Goal: Find contact information: Find contact information

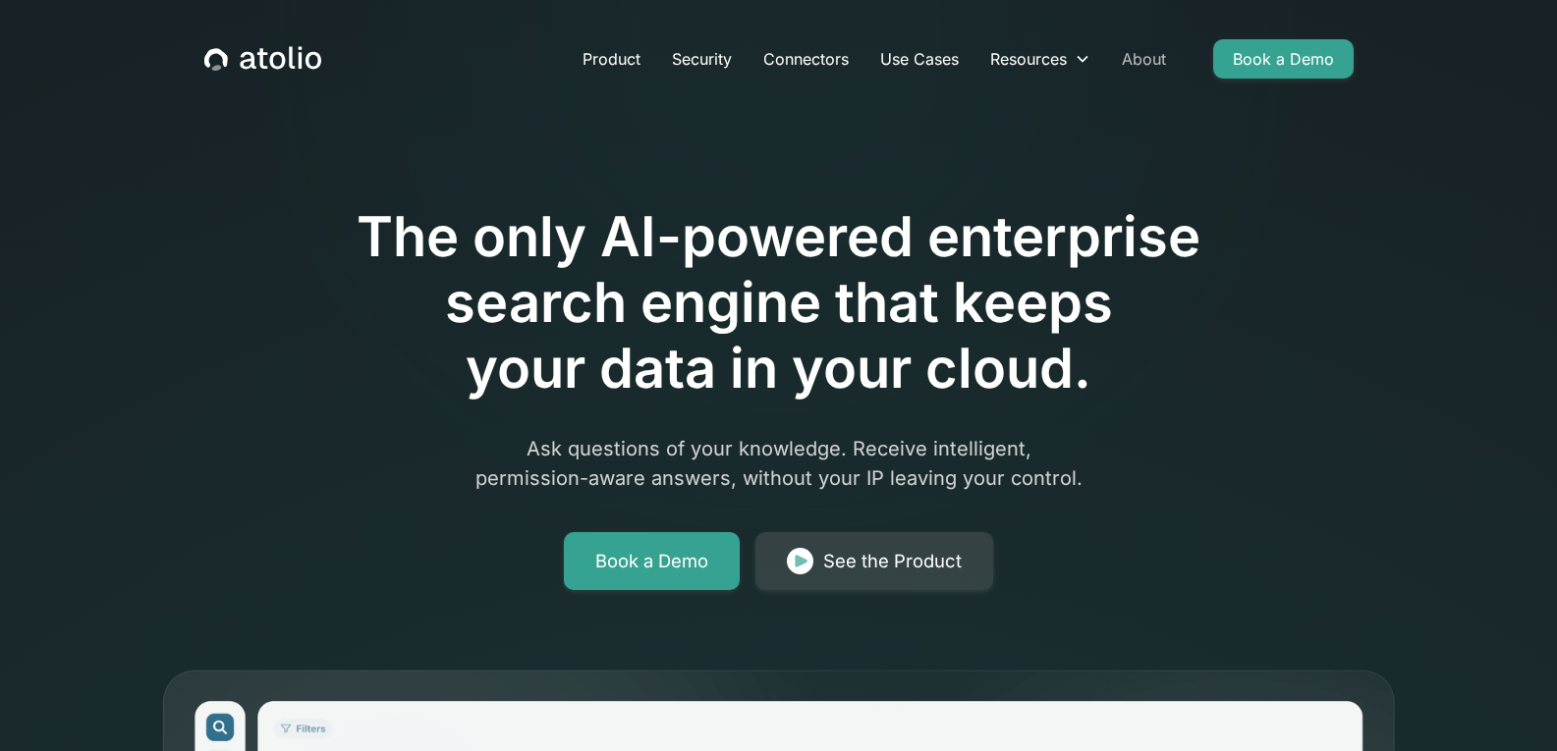
click at [1133, 50] on link "About" at bounding box center [1144, 58] width 76 height 39
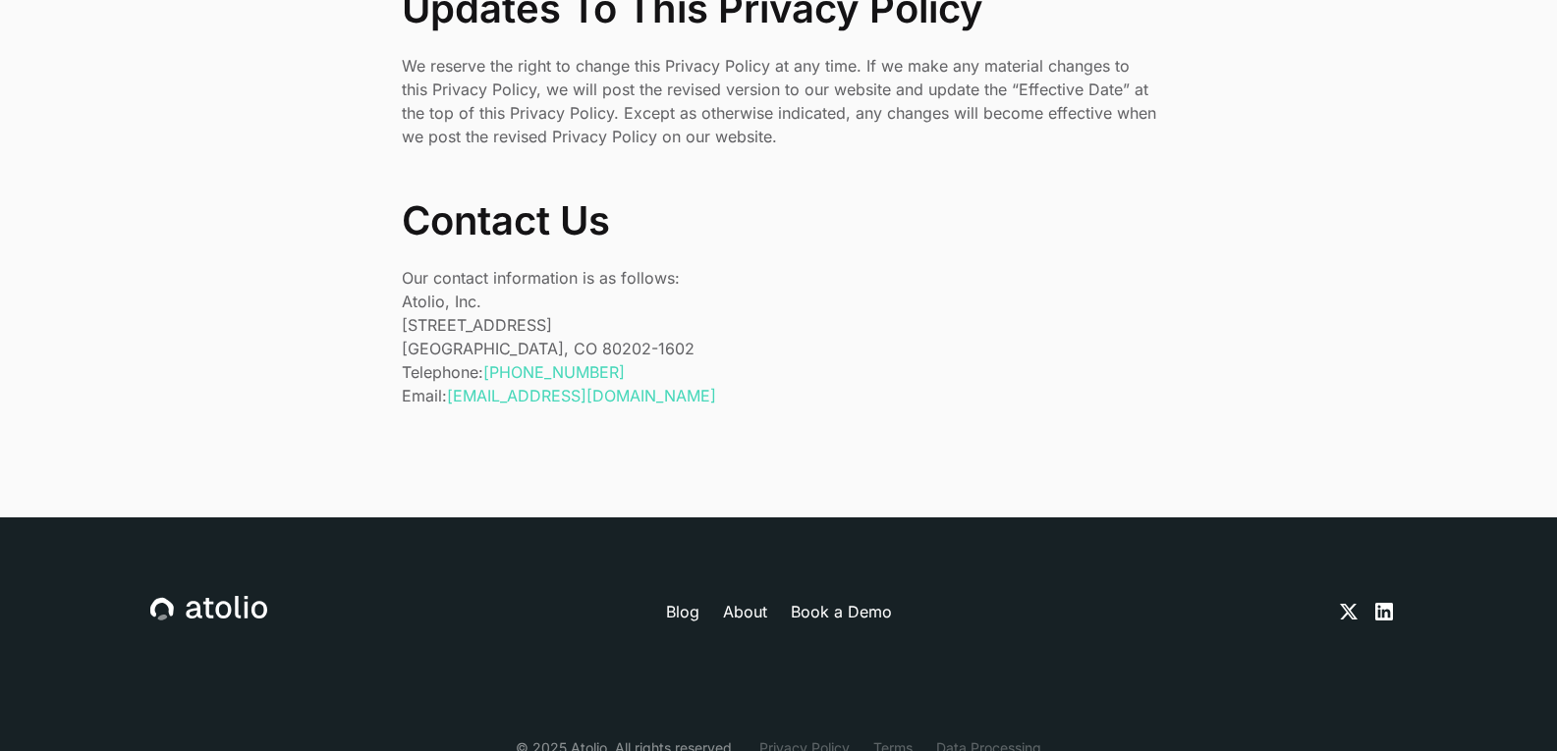
scroll to position [6642, 0]
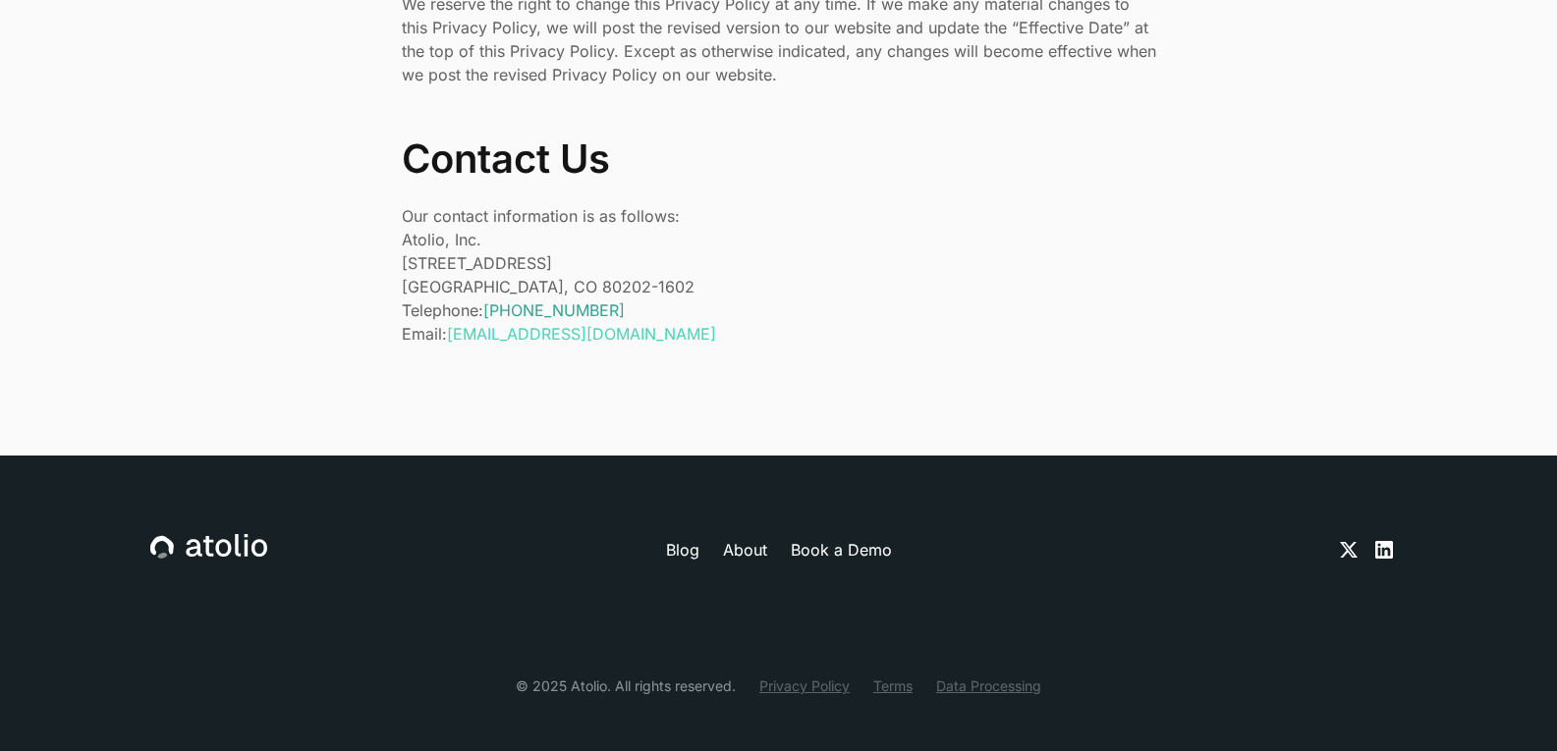
drag, startPoint x: 645, startPoint y: 289, endPoint x: 488, endPoint y: 288, distance: 157.1
click at [488, 299] on p "Telephone: +1 (303) 529-1942 Email: privacy@atolio.com" at bounding box center [779, 322] width 754 height 47
copy link "+1 (303) 529-1942"
drag, startPoint x: 633, startPoint y: 288, endPoint x: 490, endPoint y: 288, distance: 143.4
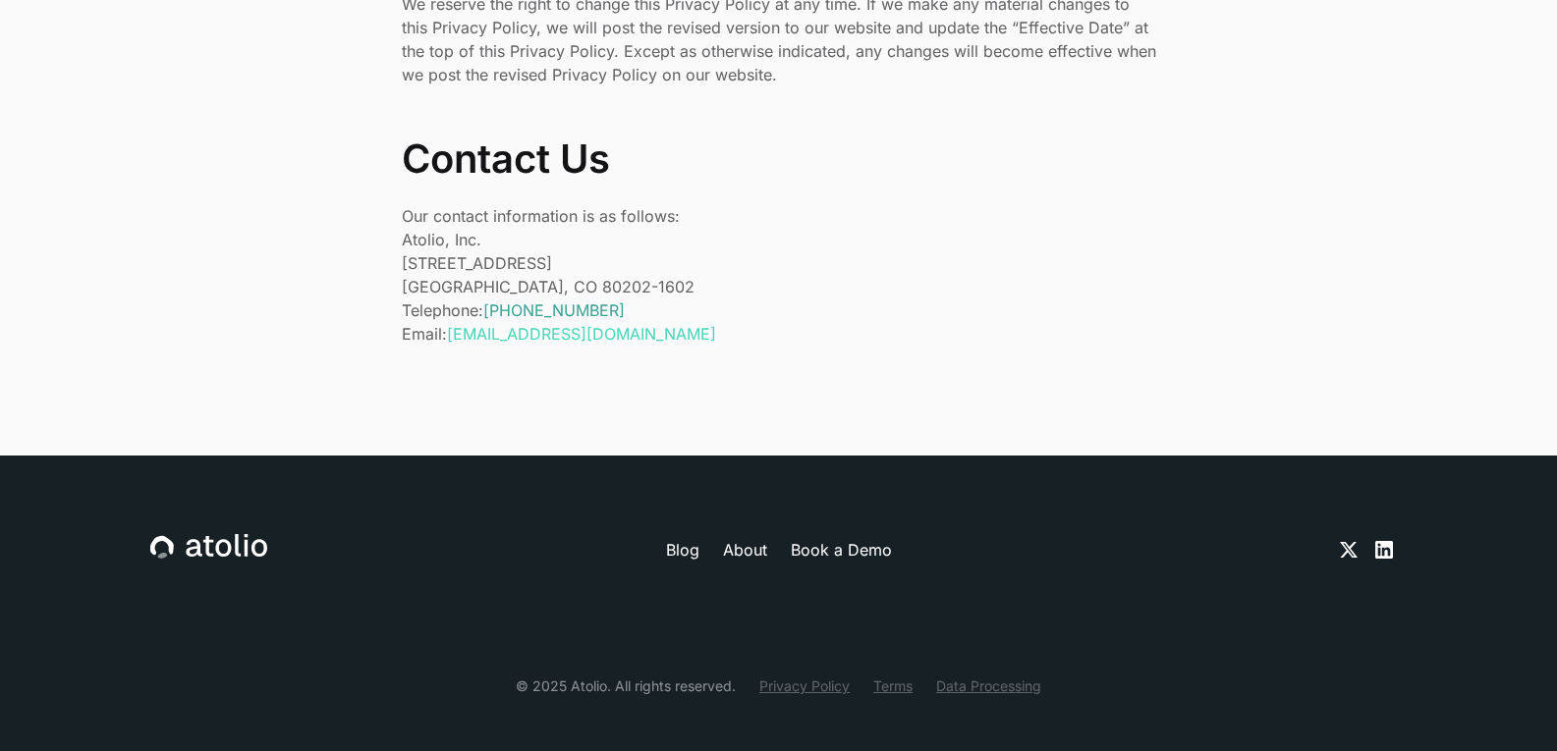
click at [490, 299] on p "Telephone: +1 (303) 529-1942 Email: privacy@atolio.com" at bounding box center [779, 322] width 754 height 47
copy link "+1 (303) 529-1942"
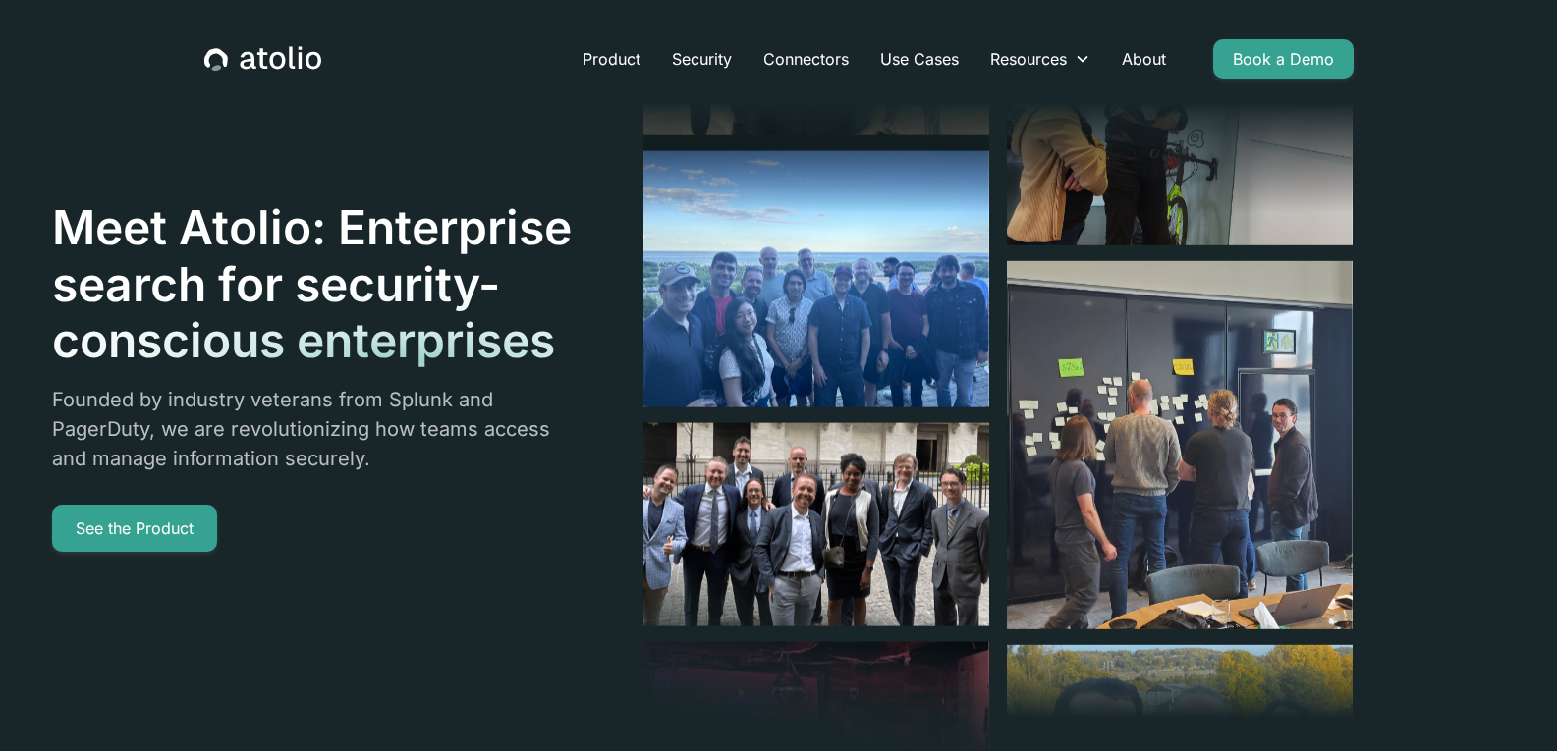
drag, startPoint x: 1143, startPoint y: 58, endPoint x: 1464, endPoint y: 520, distance: 562.3
click at [1464, 520] on header "Meet Atolio: Enterprise search for security-conscious enterprises Founded by in…" at bounding box center [778, 529] width 1557 height 1058
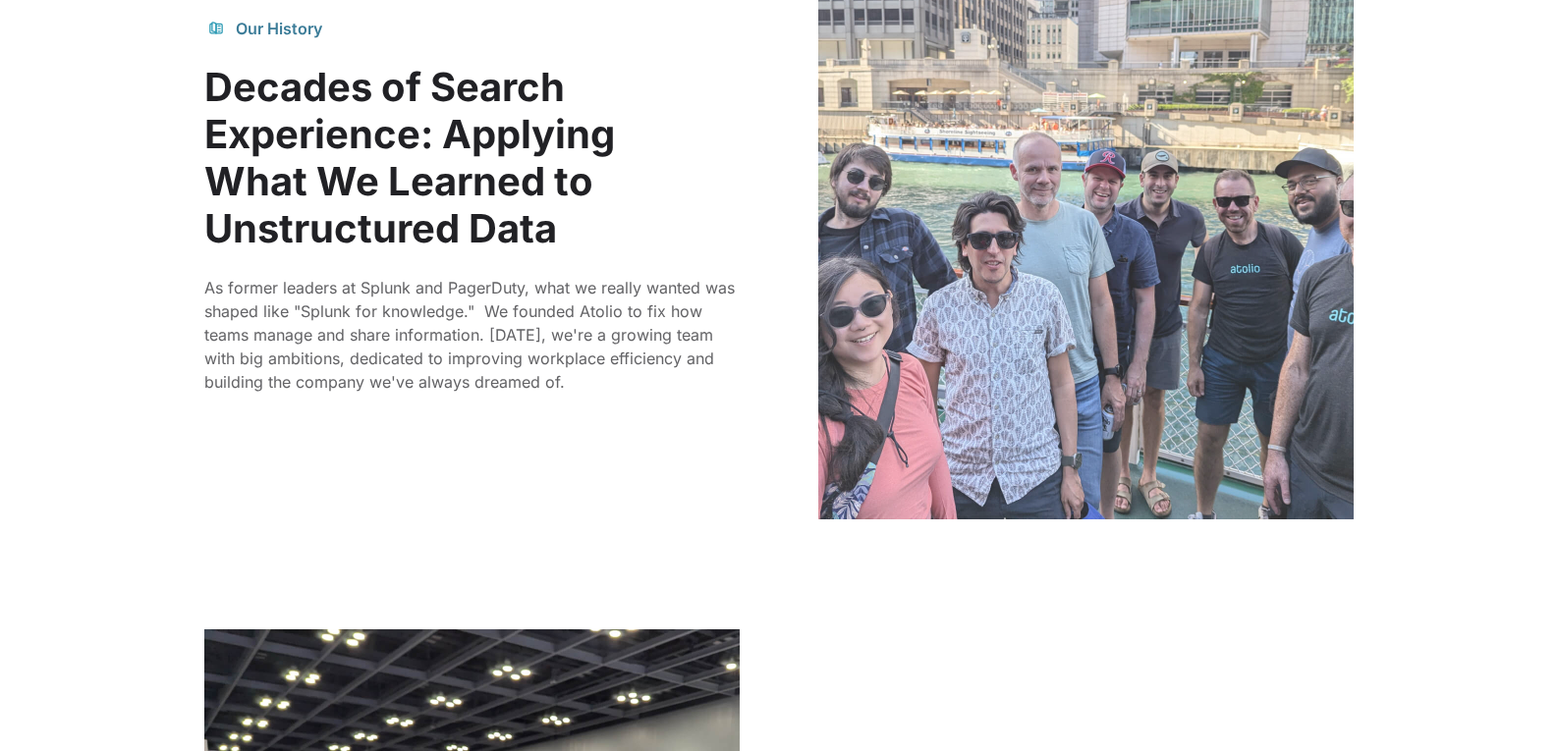
scroll to position [4740, 0]
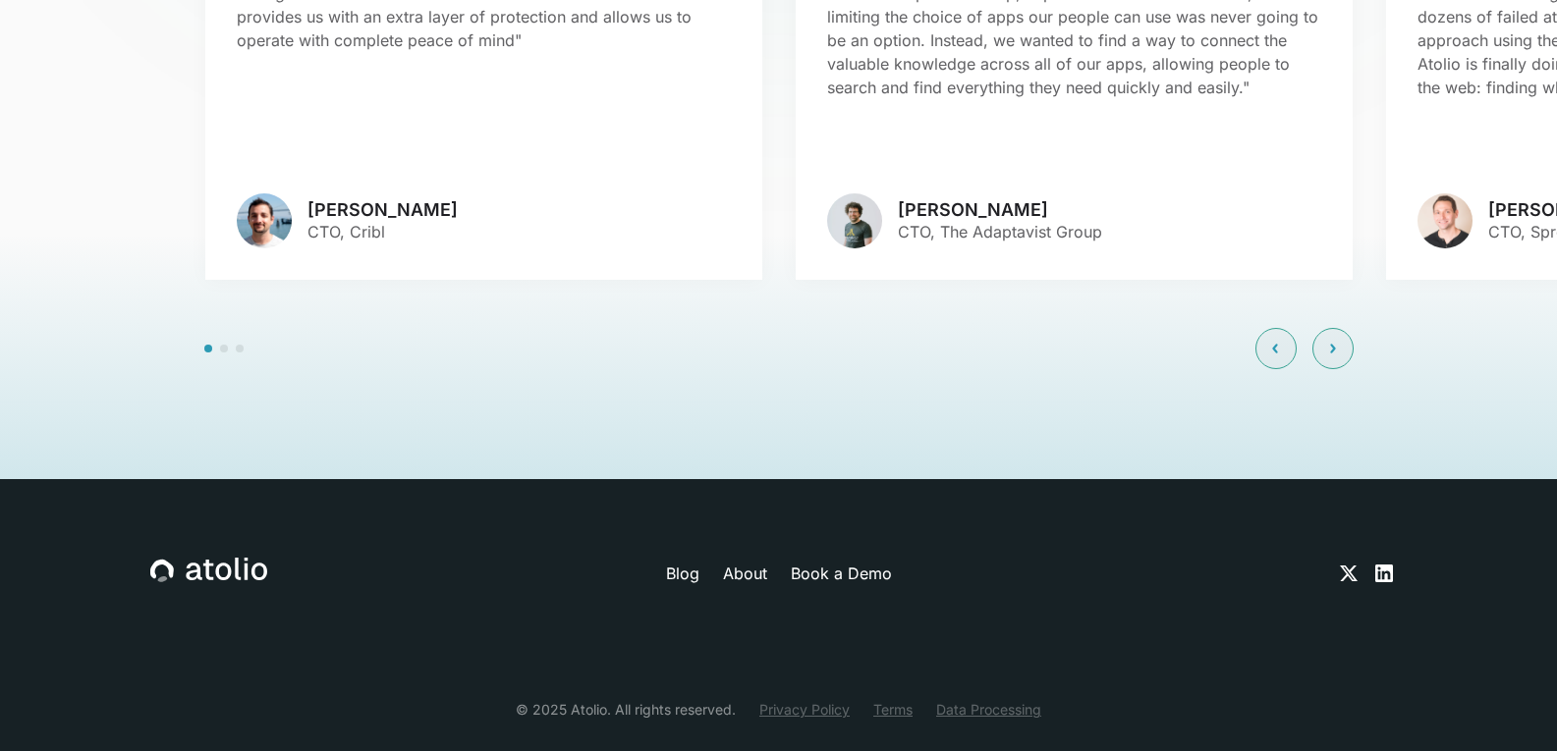
click at [750, 562] on link "About" at bounding box center [745, 574] width 44 height 24
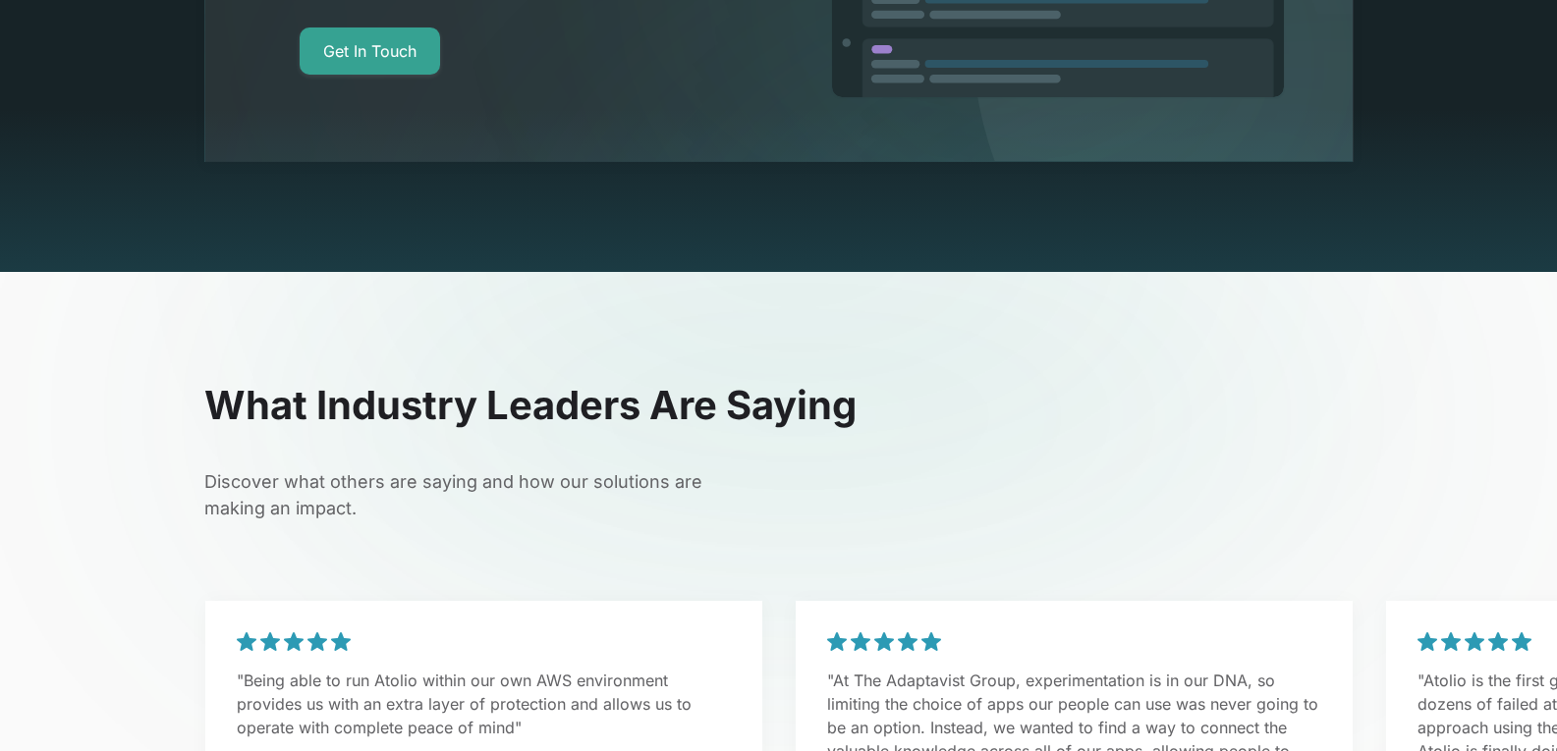
scroll to position [3660, 0]
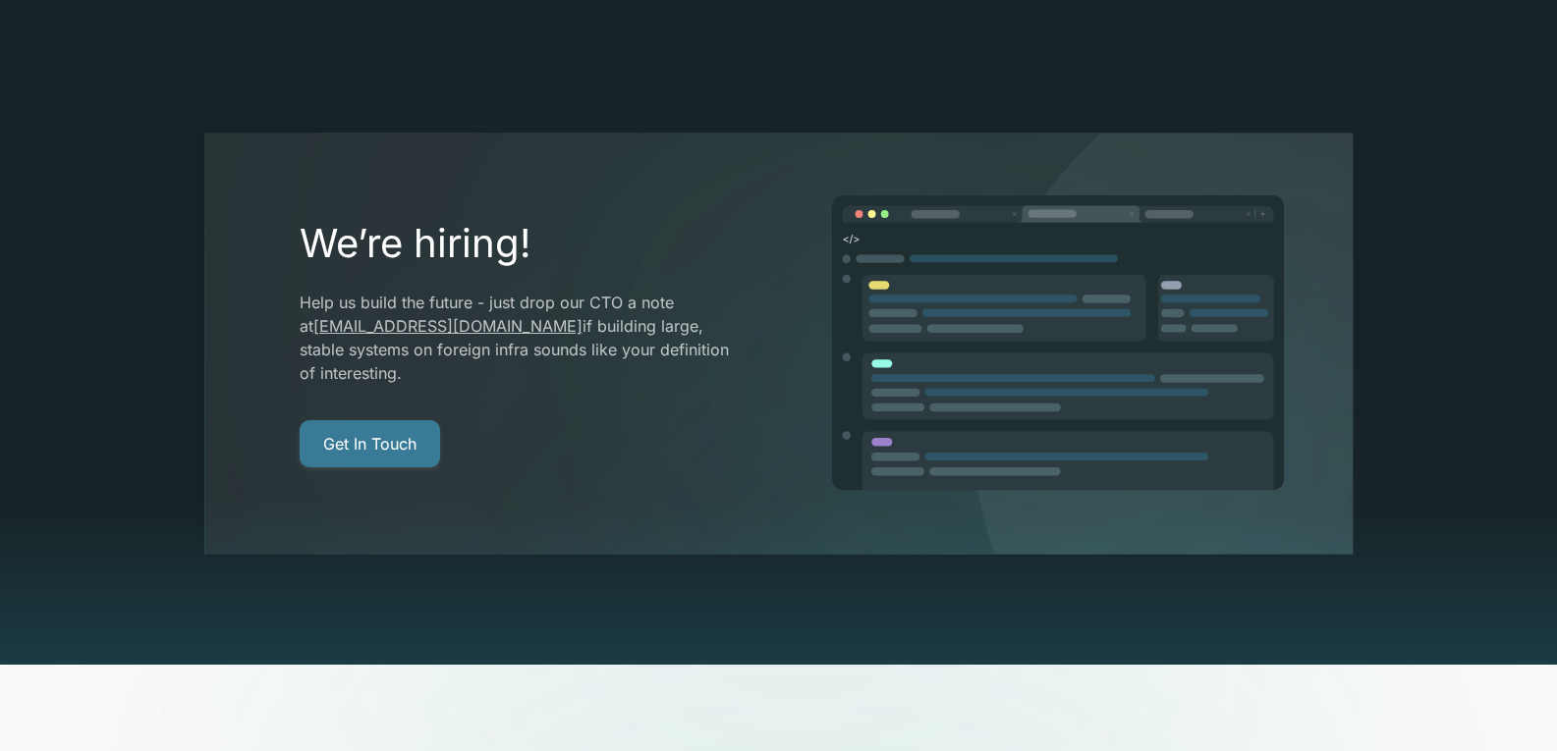
click at [365, 420] on link "Get In Touch" at bounding box center [370, 443] width 140 height 47
click at [398, 420] on link "Get In Touch" at bounding box center [370, 443] width 140 height 47
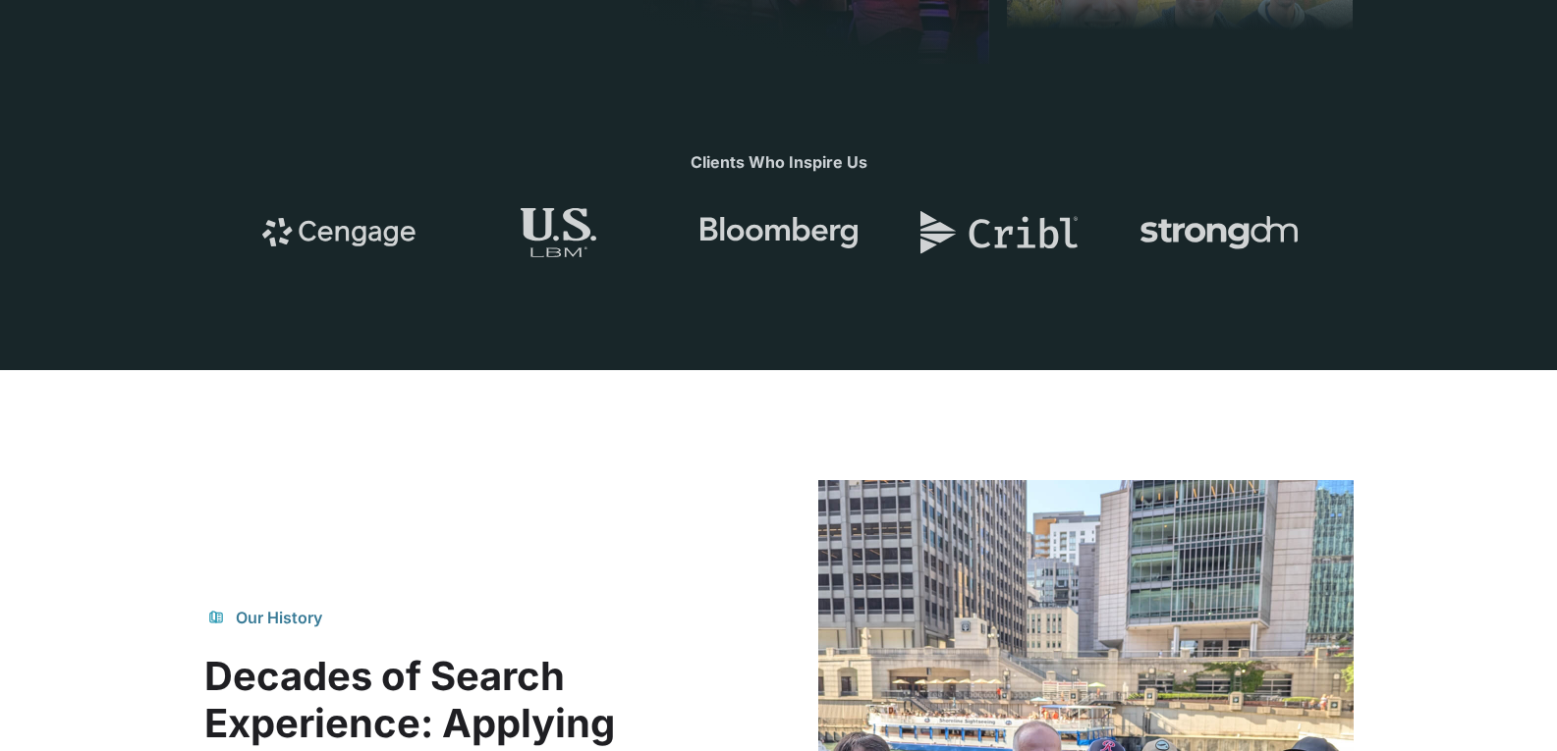
scroll to position [0, 0]
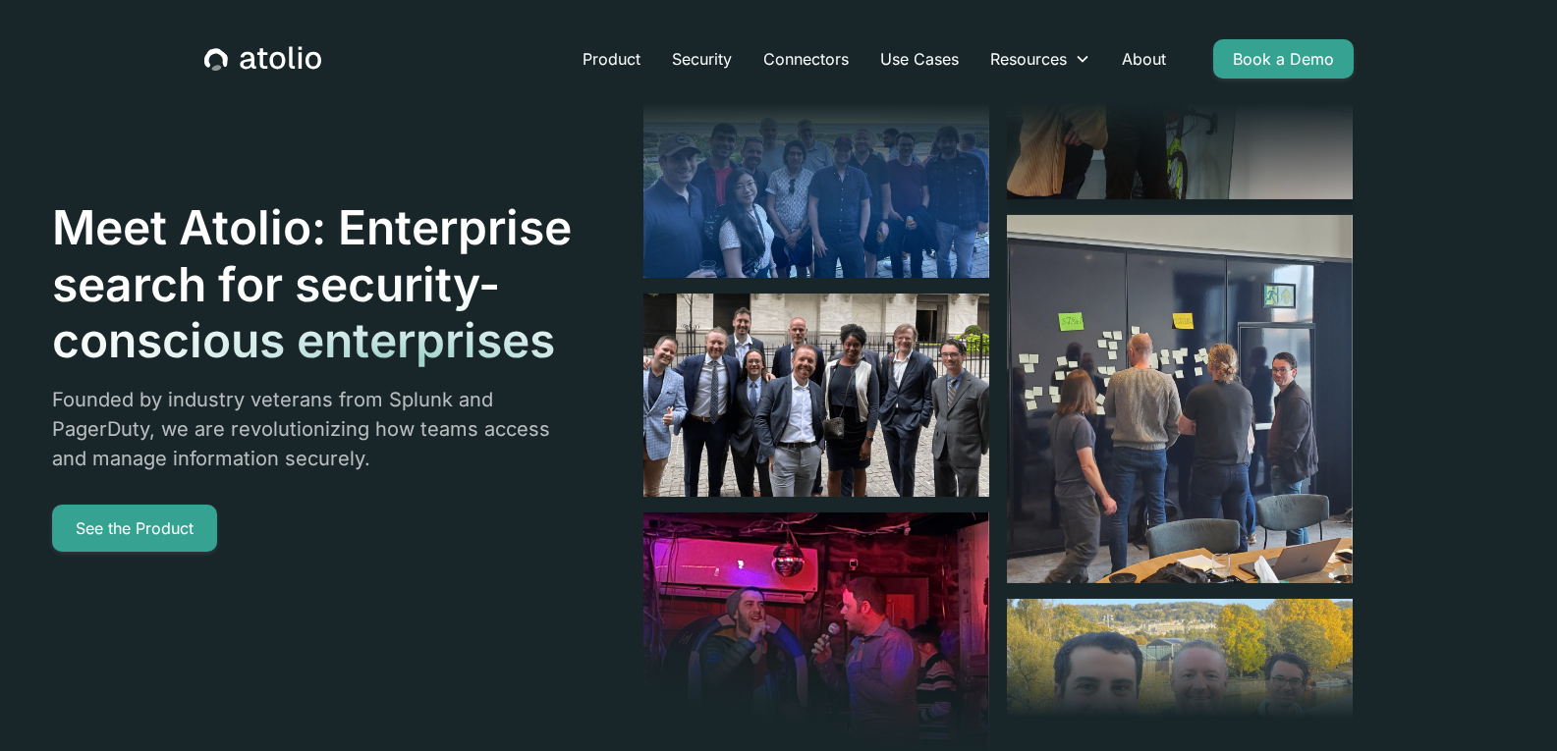
click at [1473, 268] on header "Meet Atolio: Enterprise search for security-conscious enterprises Founded by in…" at bounding box center [778, 529] width 1557 height 1058
